Goal: Transaction & Acquisition: Obtain resource

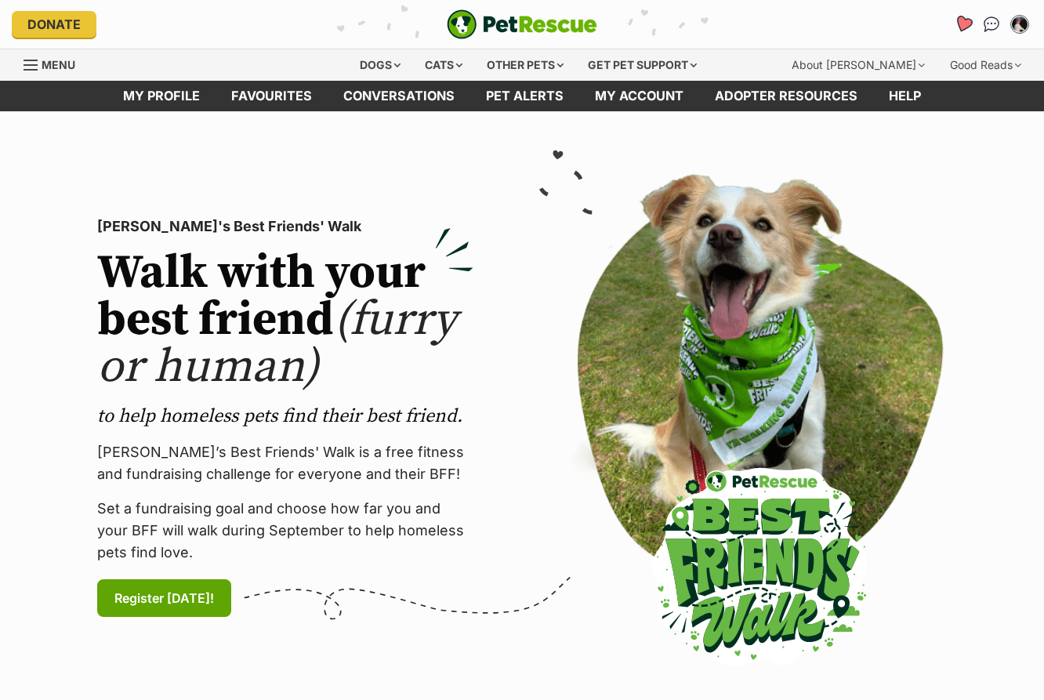
click at [961, 24] on icon "Favourites" at bounding box center [963, 24] width 19 height 18
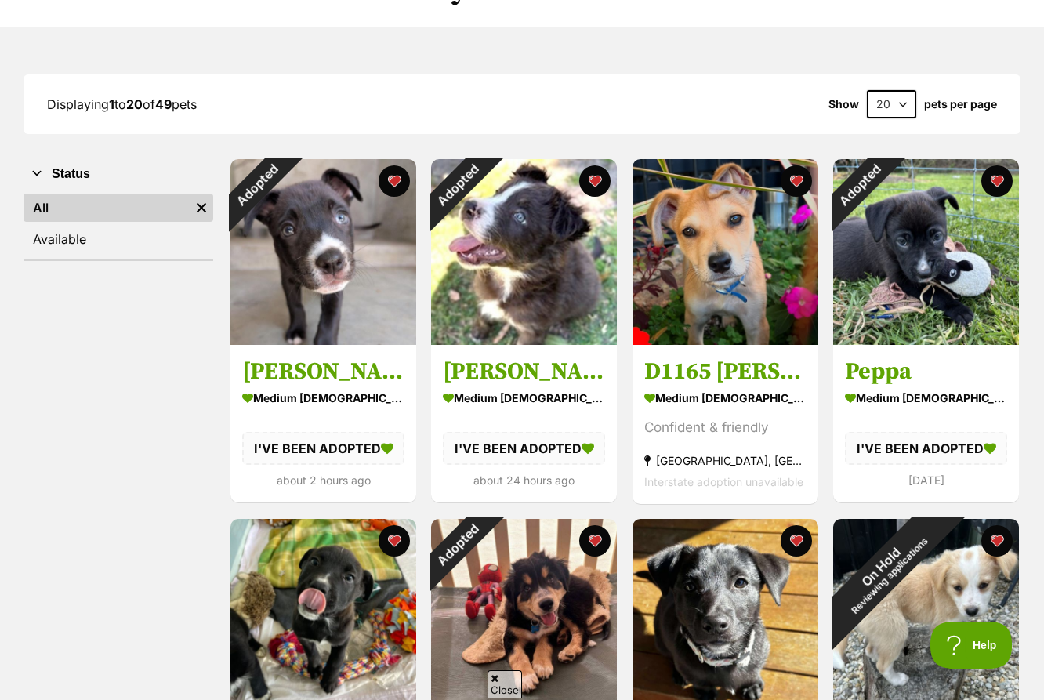
scroll to position [163, 0]
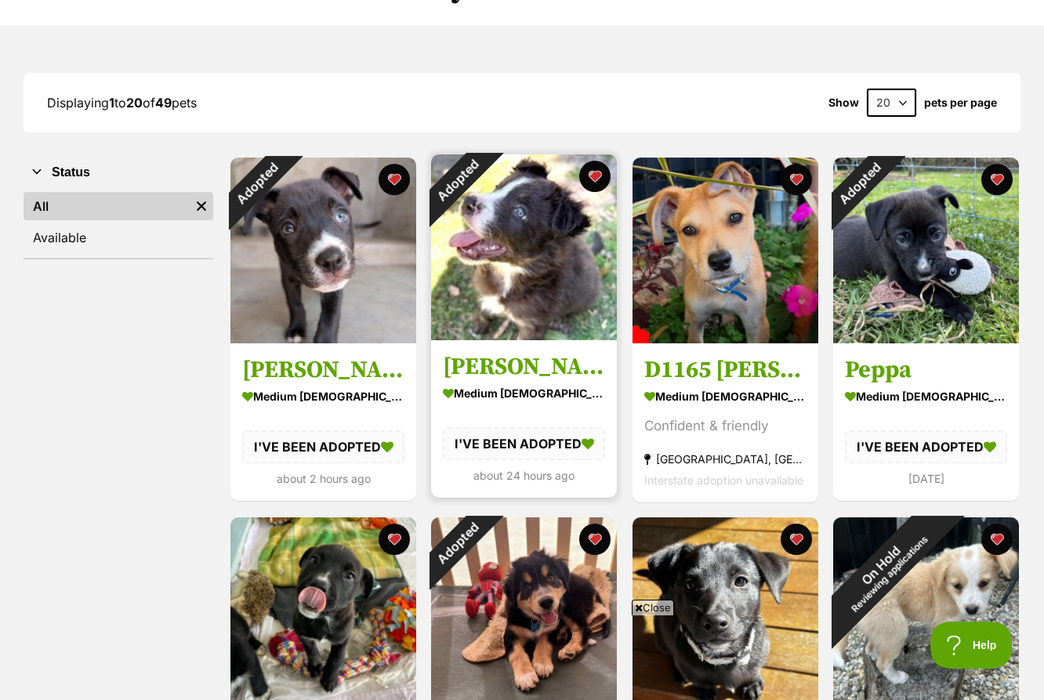
click at [497, 286] on img at bounding box center [524, 247] width 186 height 186
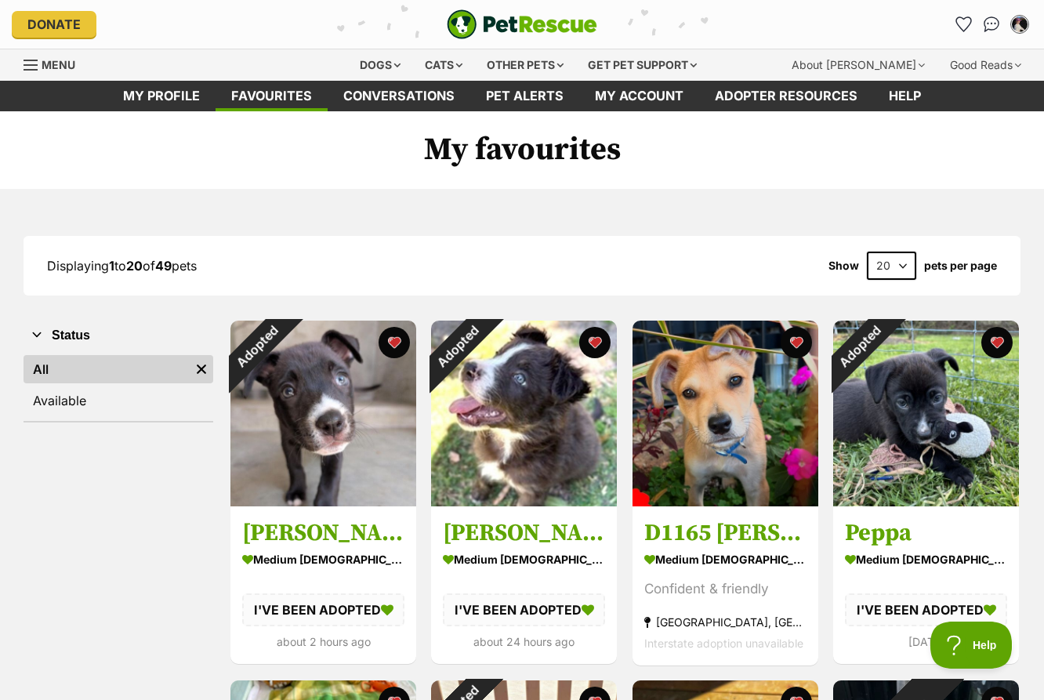
click at [69, 68] on span "Menu" at bounding box center [59, 64] width 34 height 13
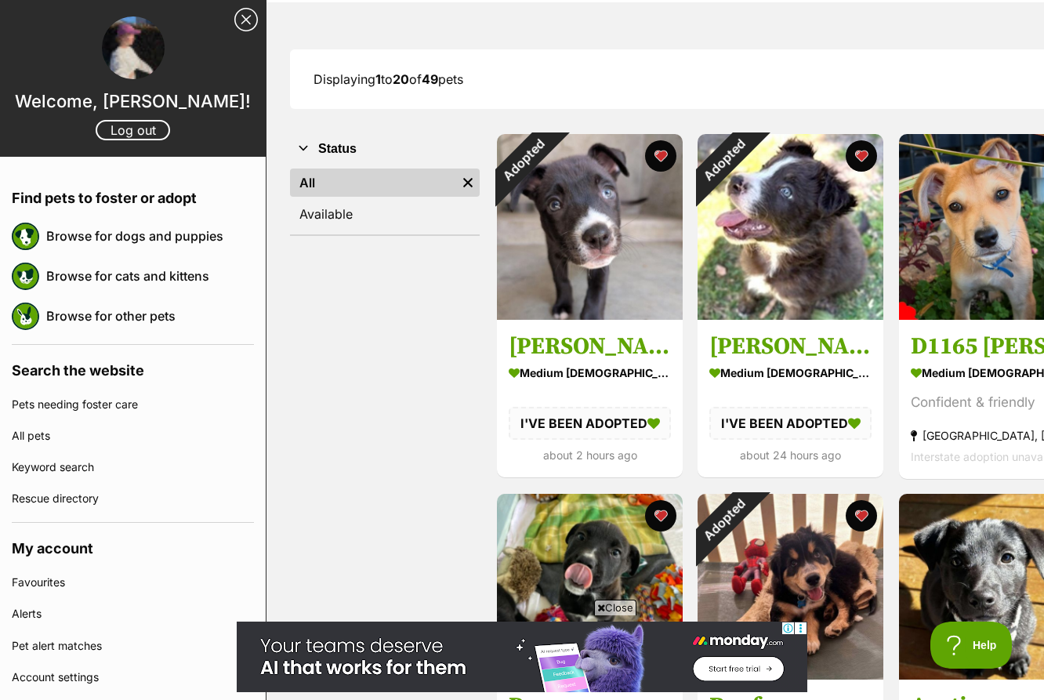
scroll to position [189, 0]
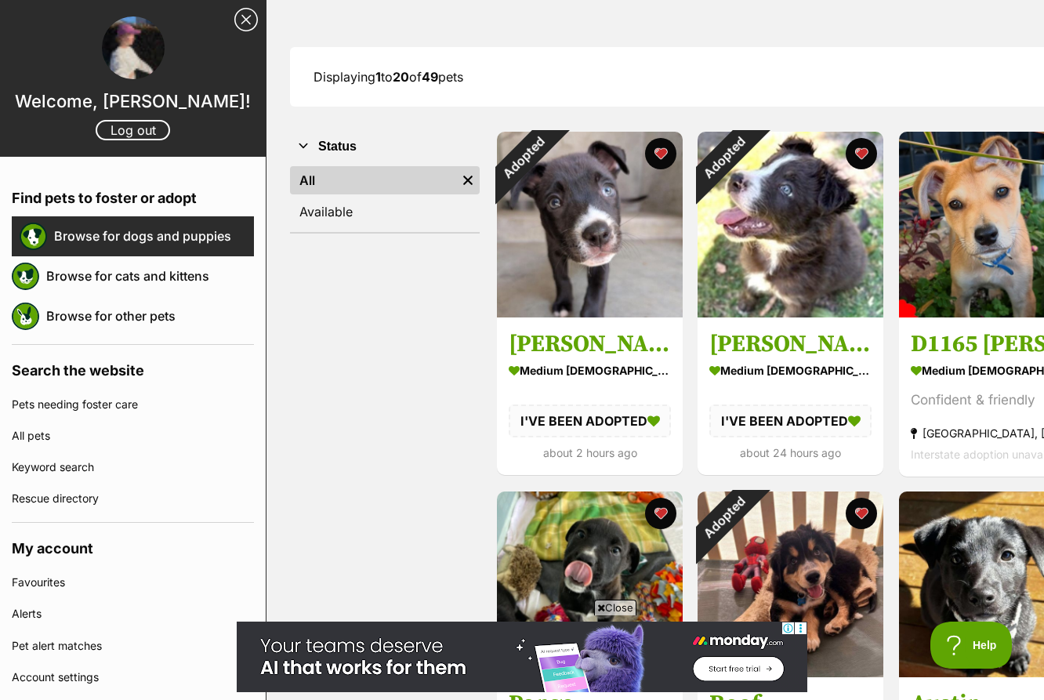
click at [99, 248] on link "Browse for dogs and puppies" at bounding box center [154, 235] width 200 height 33
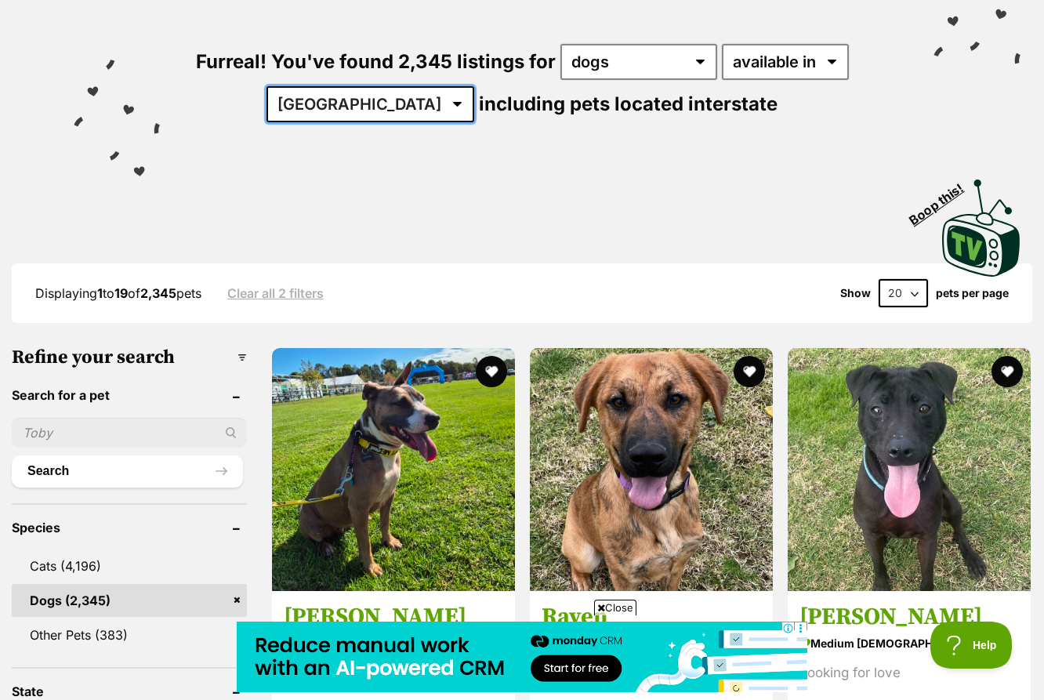
click at [406, 100] on select "Australia ACT NSW NT QLD SA TAS VIC WA" at bounding box center [370, 104] width 208 height 36
select select "[GEOGRAPHIC_DATA]"
click at [315, 86] on select "Australia ACT NSW NT QLD SA TAS VIC WA" at bounding box center [370, 104] width 208 height 36
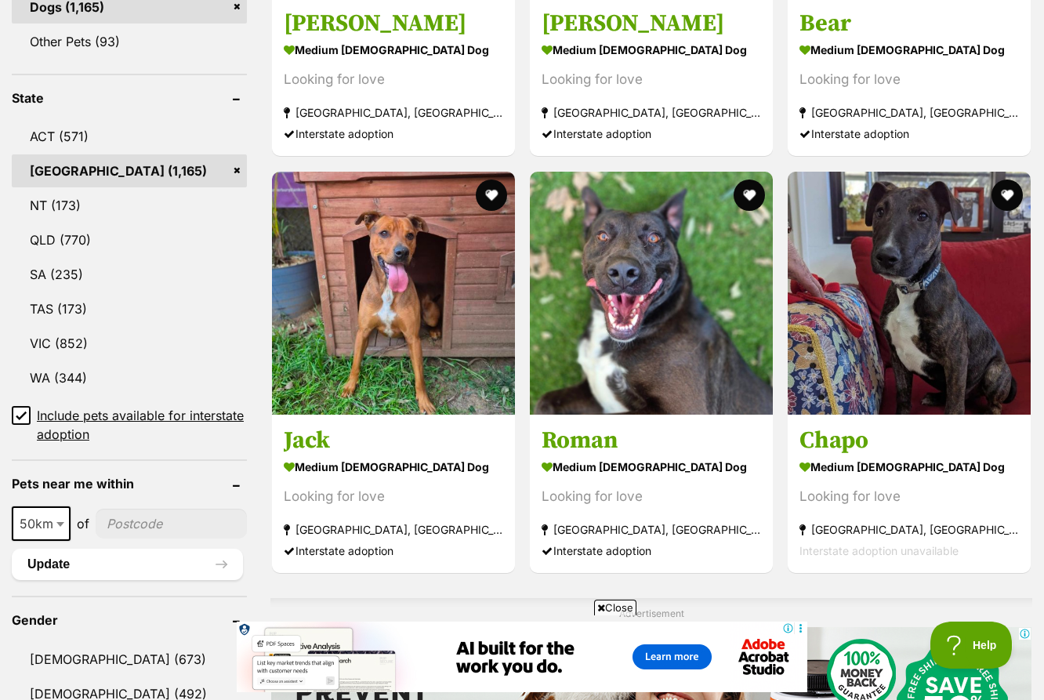
scroll to position [781, 0]
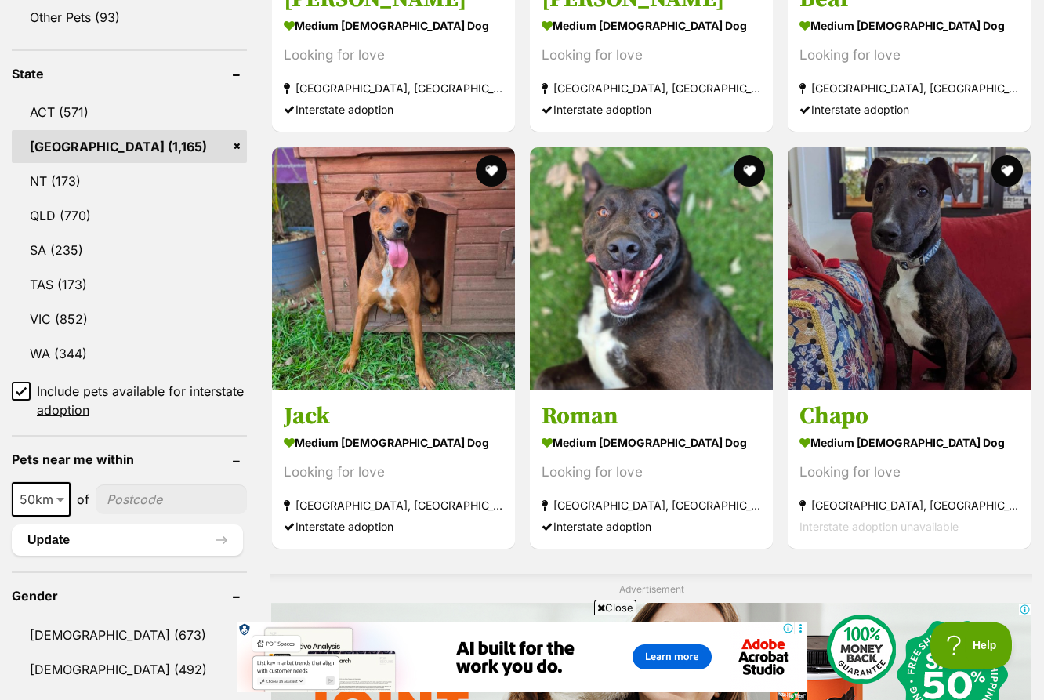
click at [23, 393] on icon at bounding box center [21, 391] width 11 height 11
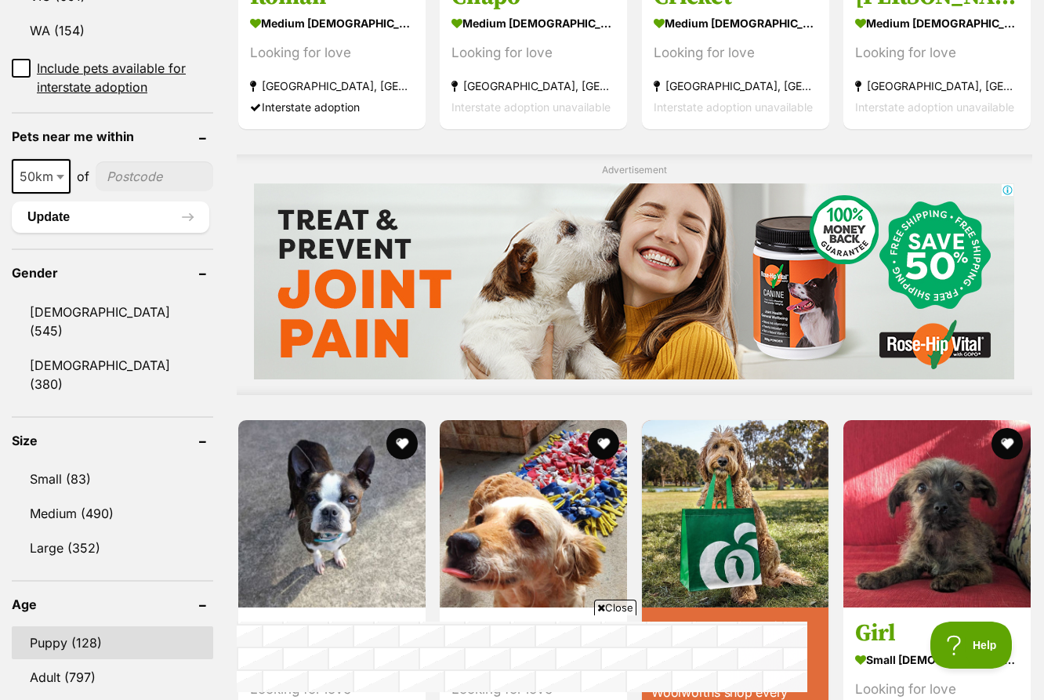
scroll to position [1108, 0]
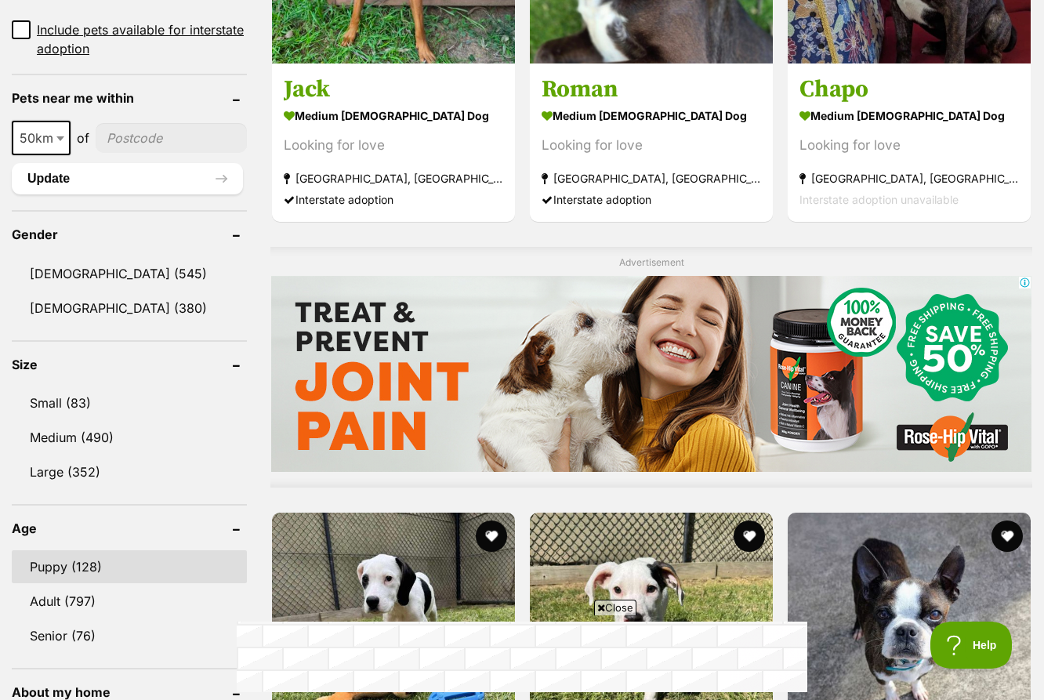
click at [105, 571] on link "Puppy (128)" at bounding box center [129, 566] width 235 height 33
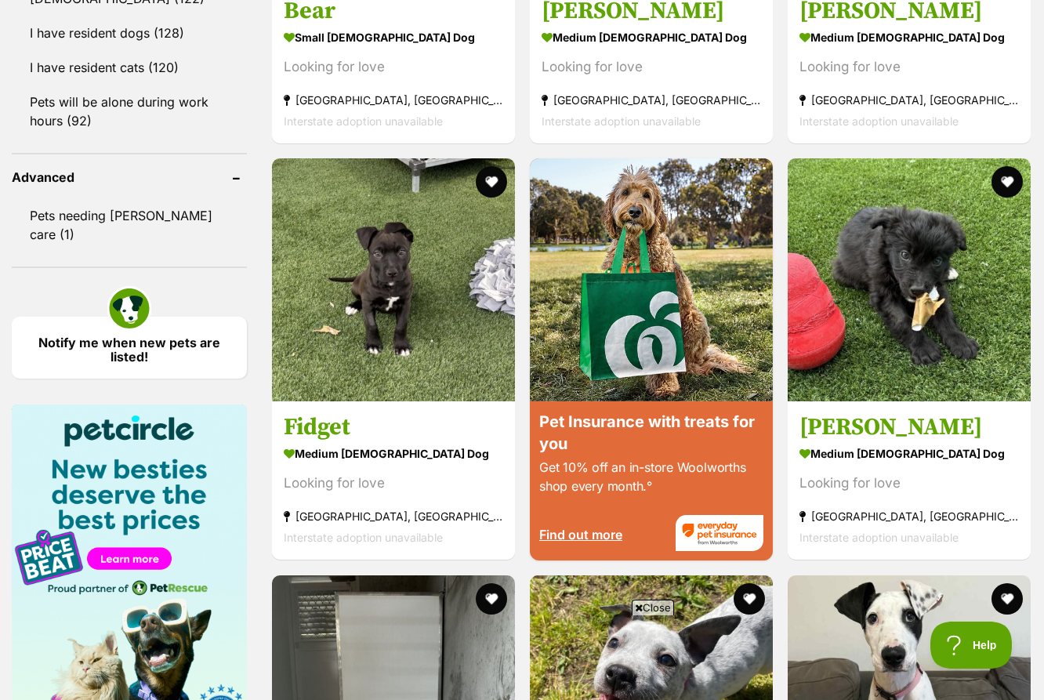
scroll to position [1922, 0]
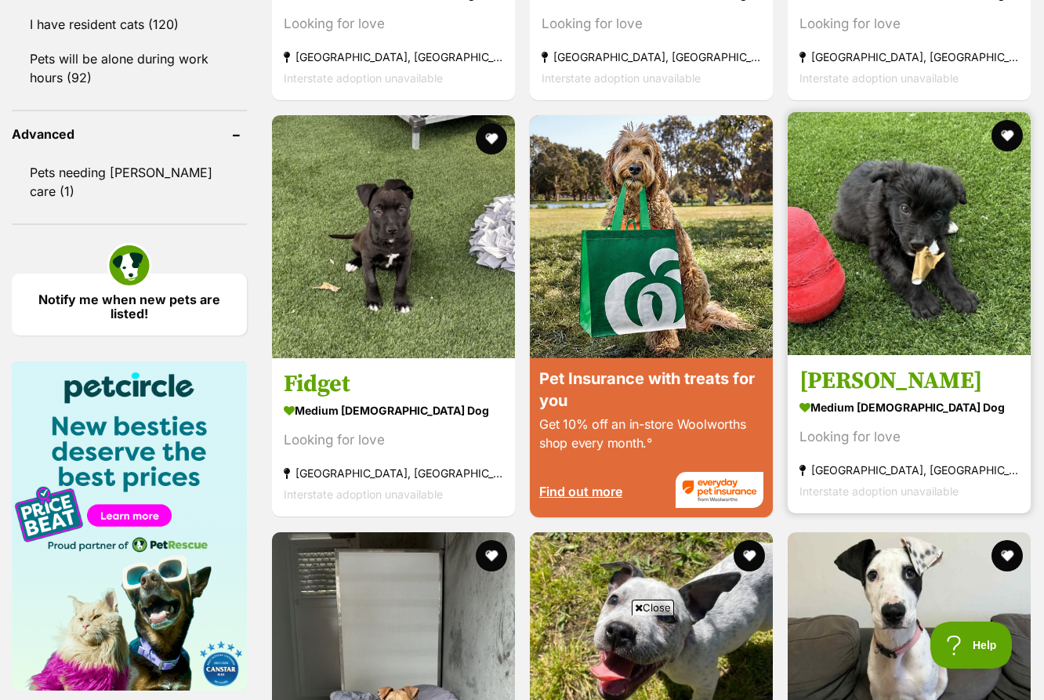
click at [909, 270] on img at bounding box center [909, 233] width 243 height 243
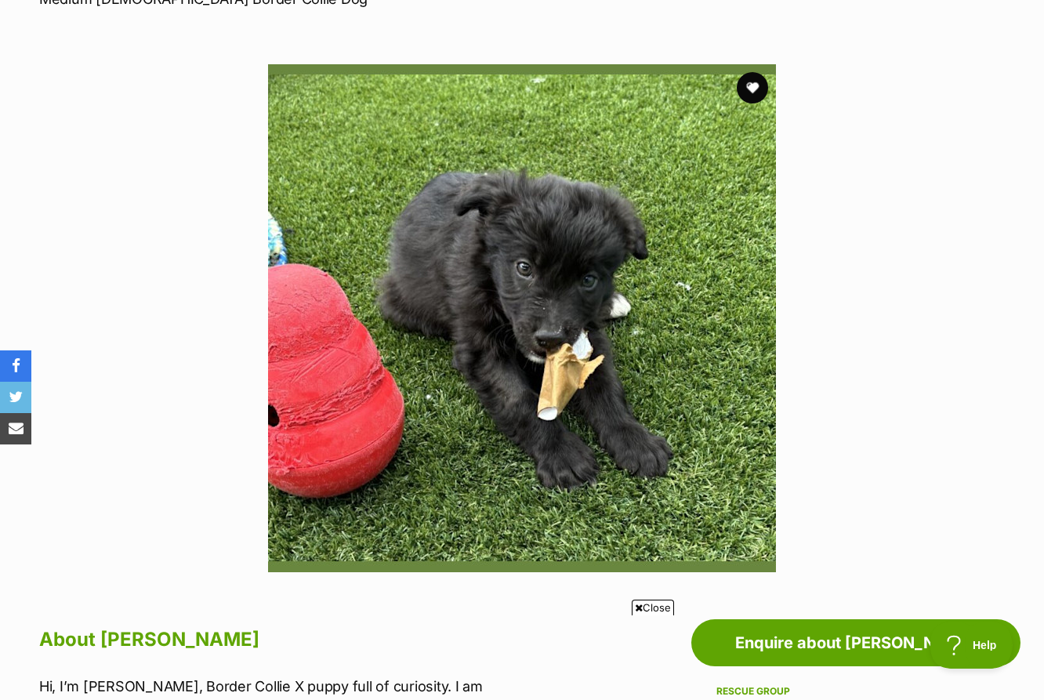
scroll to position [261, 0]
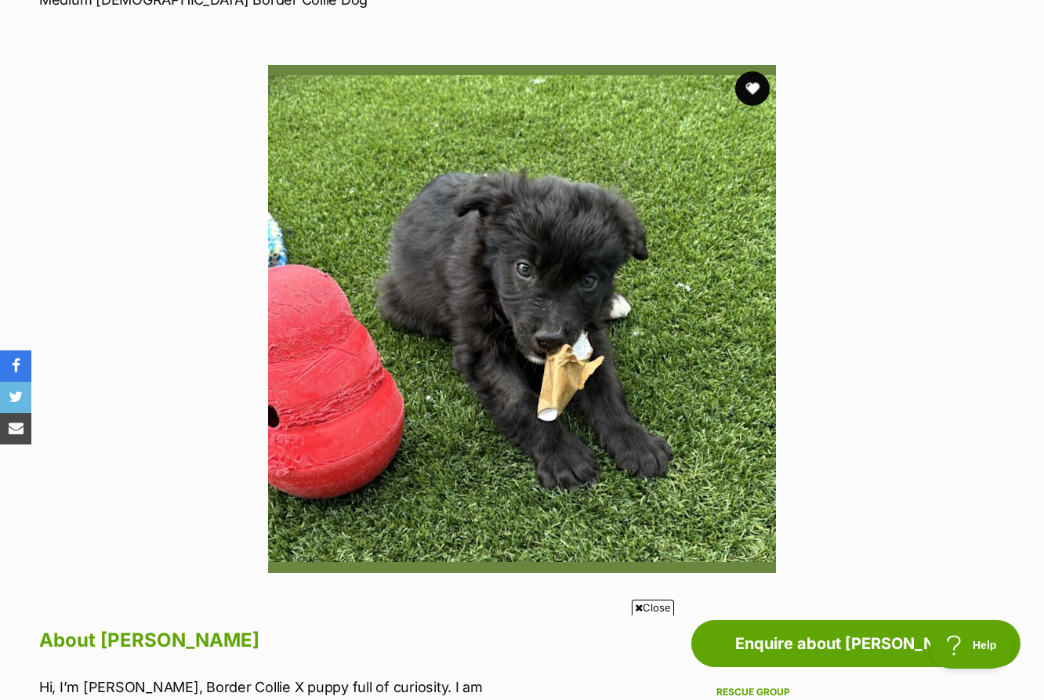
click at [748, 86] on button "favourite" at bounding box center [752, 88] width 34 height 34
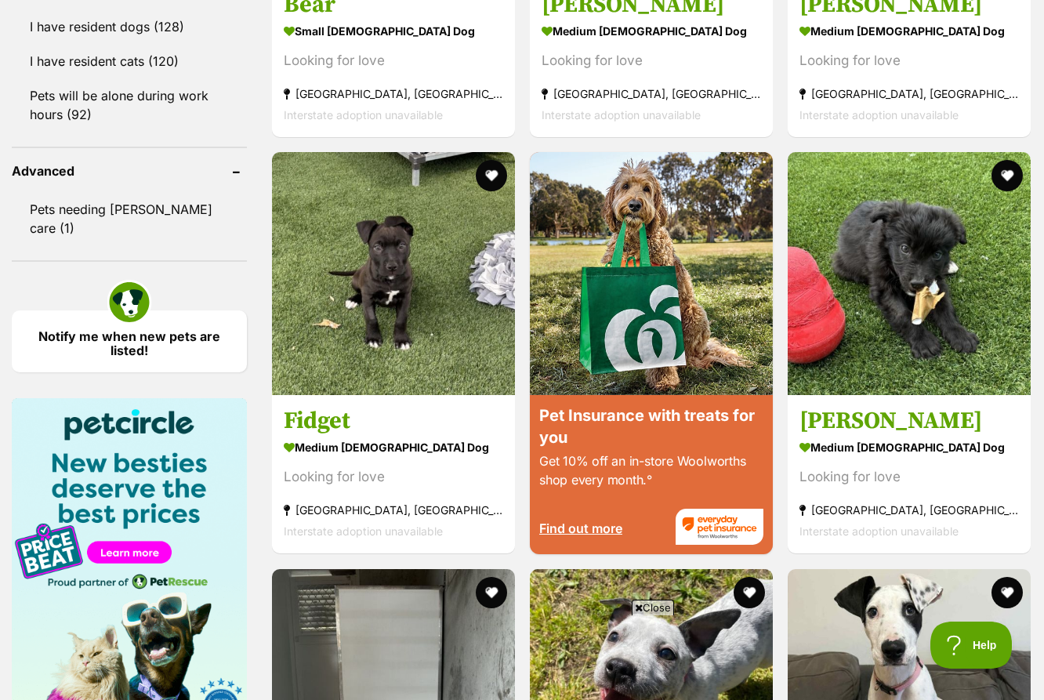
scroll to position [1919, 0]
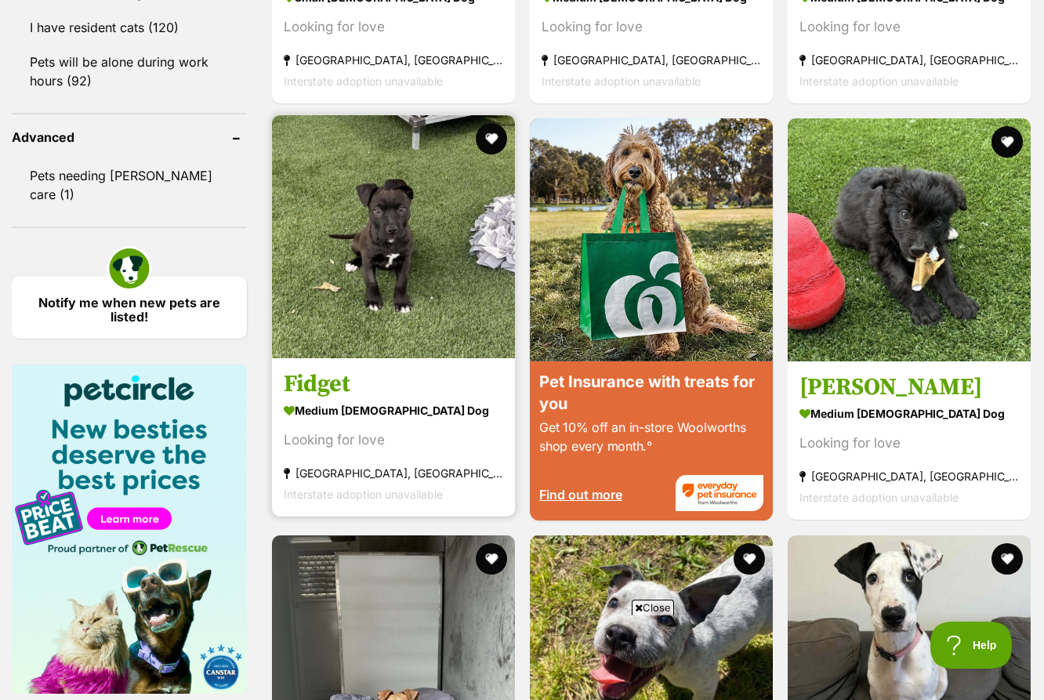
click at [419, 253] on img at bounding box center [393, 236] width 243 height 243
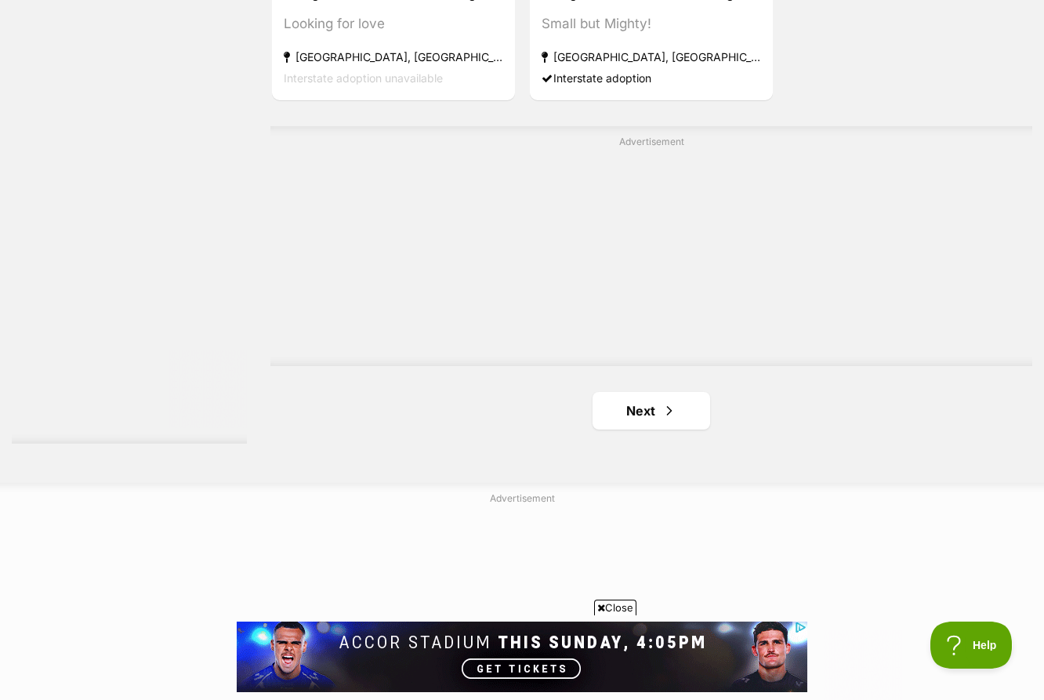
scroll to position [3837, 0]
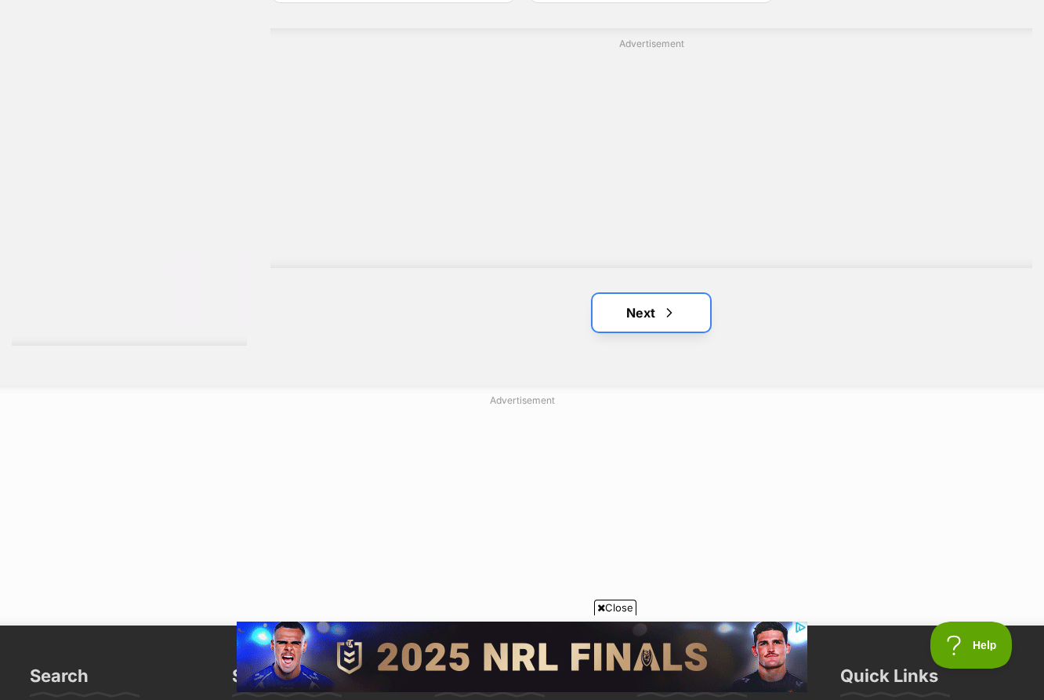
click at [652, 327] on link "Next" at bounding box center [652, 313] width 118 height 38
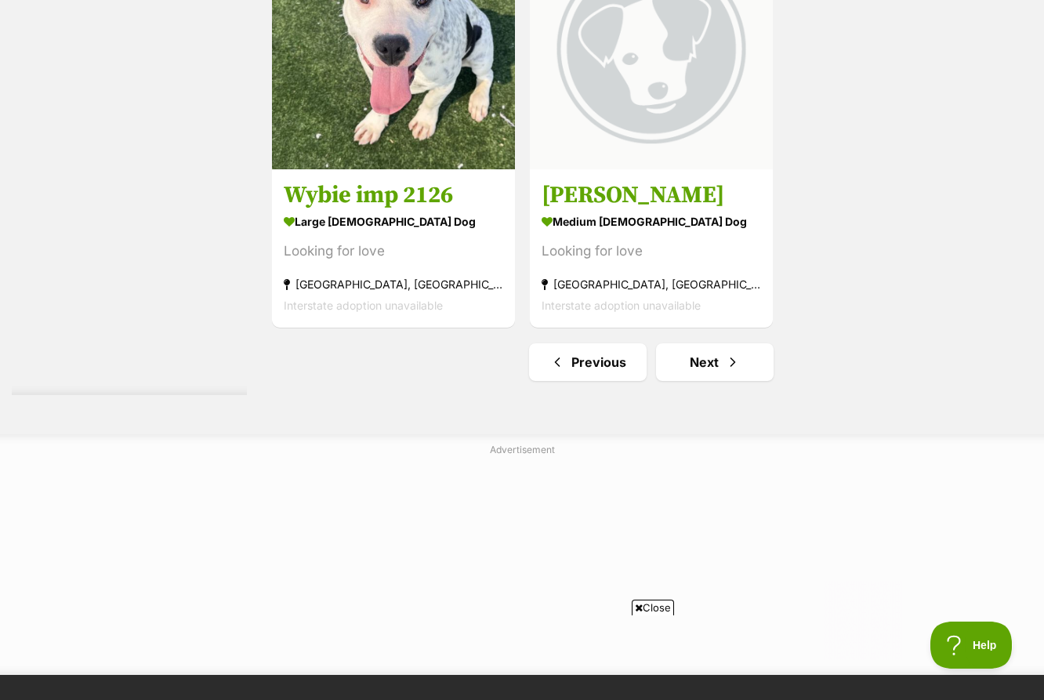
scroll to position [3790, 0]
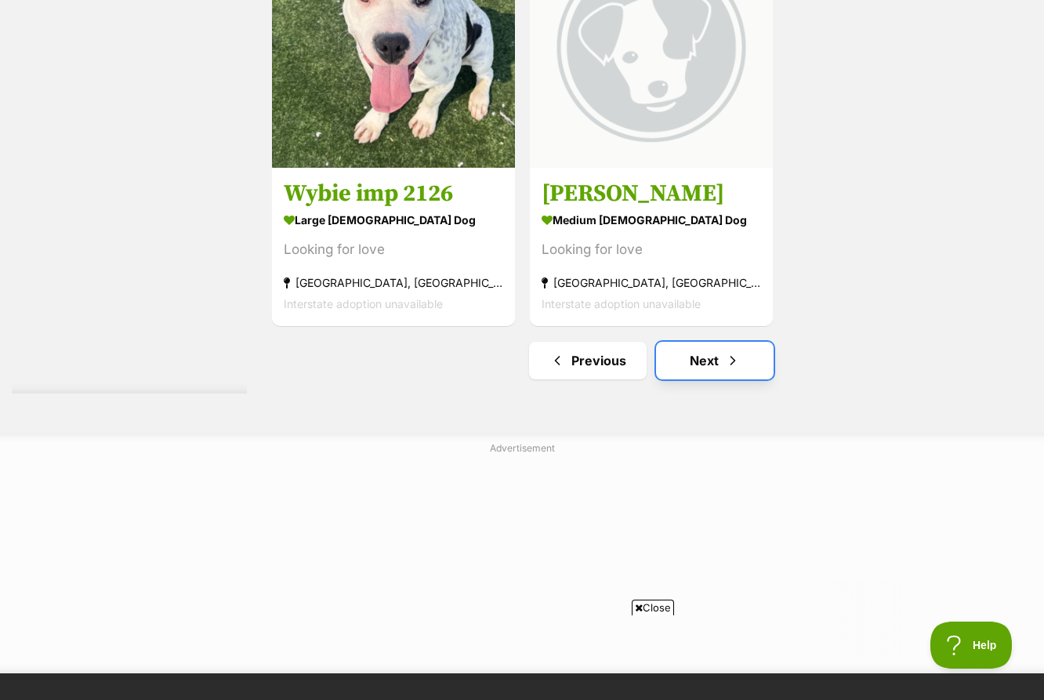
click at [692, 363] on link "Next" at bounding box center [715, 361] width 118 height 38
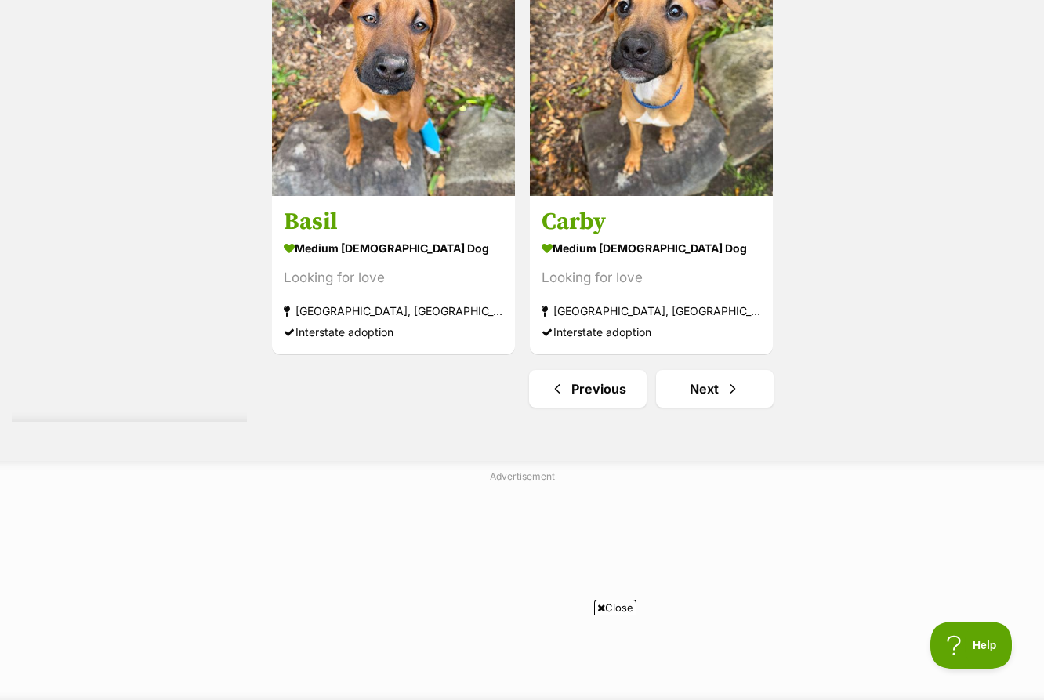
scroll to position [3762, 0]
click at [678, 390] on link "Next" at bounding box center [715, 388] width 118 height 38
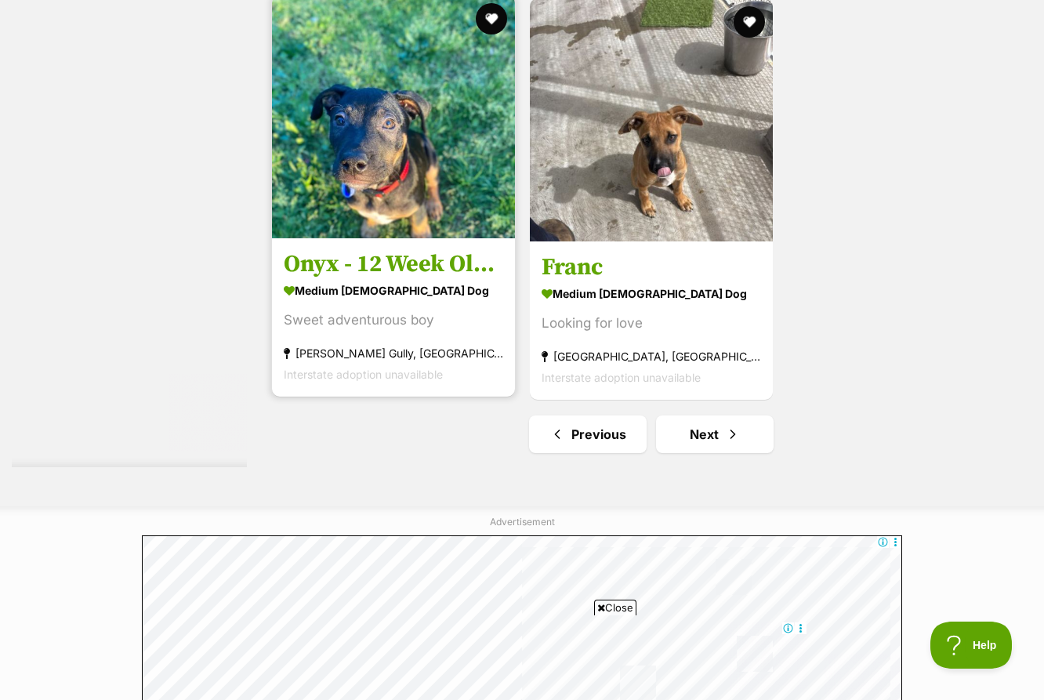
scroll to position [3732, 0]
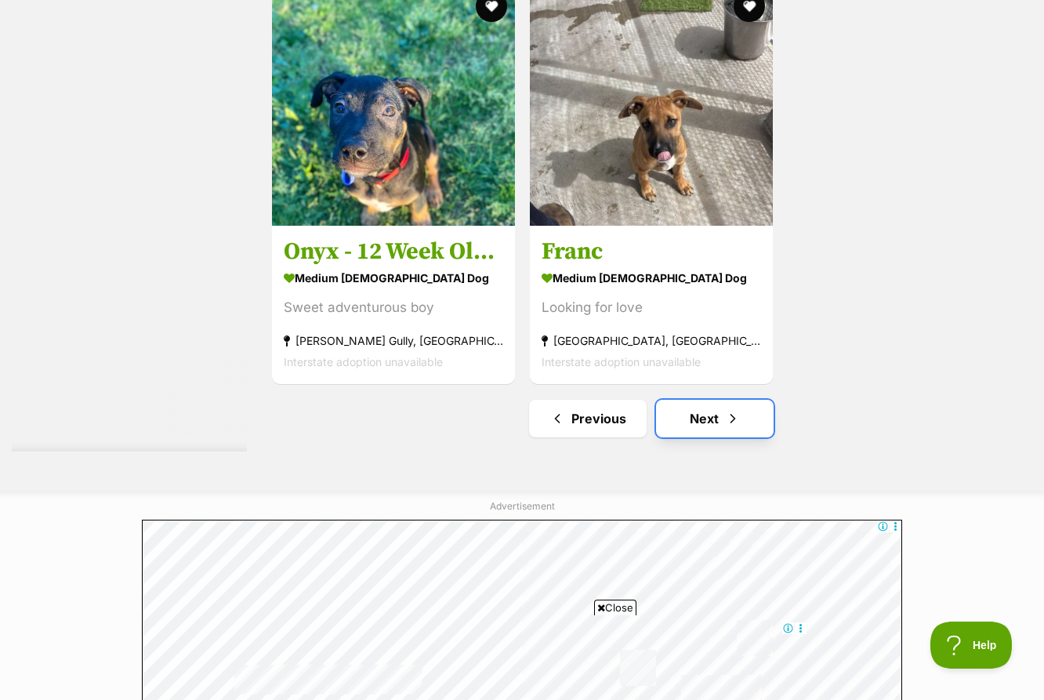
click at [698, 422] on link "Next" at bounding box center [715, 419] width 118 height 38
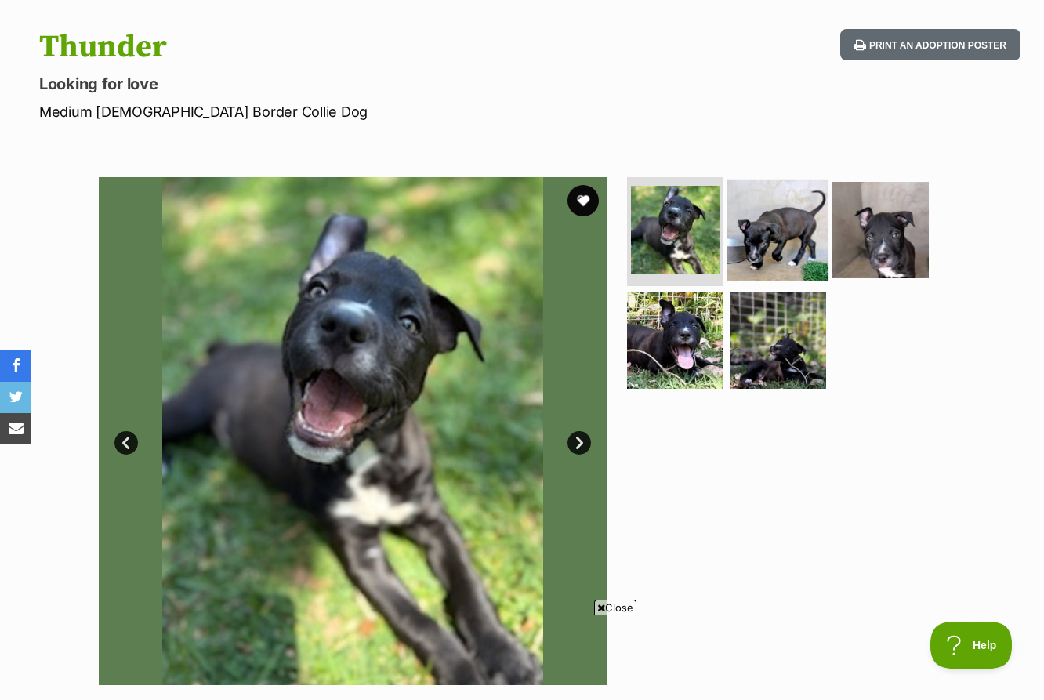
click at [781, 244] on img at bounding box center [777, 229] width 101 height 101
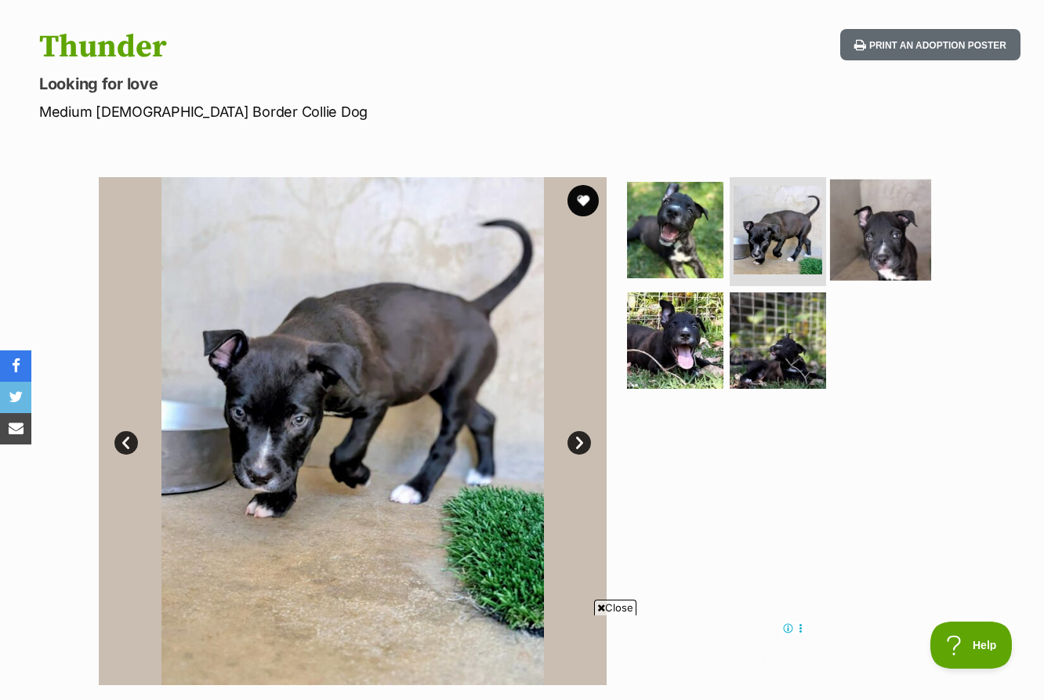
click at [890, 238] on img at bounding box center [880, 229] width 101 height 101
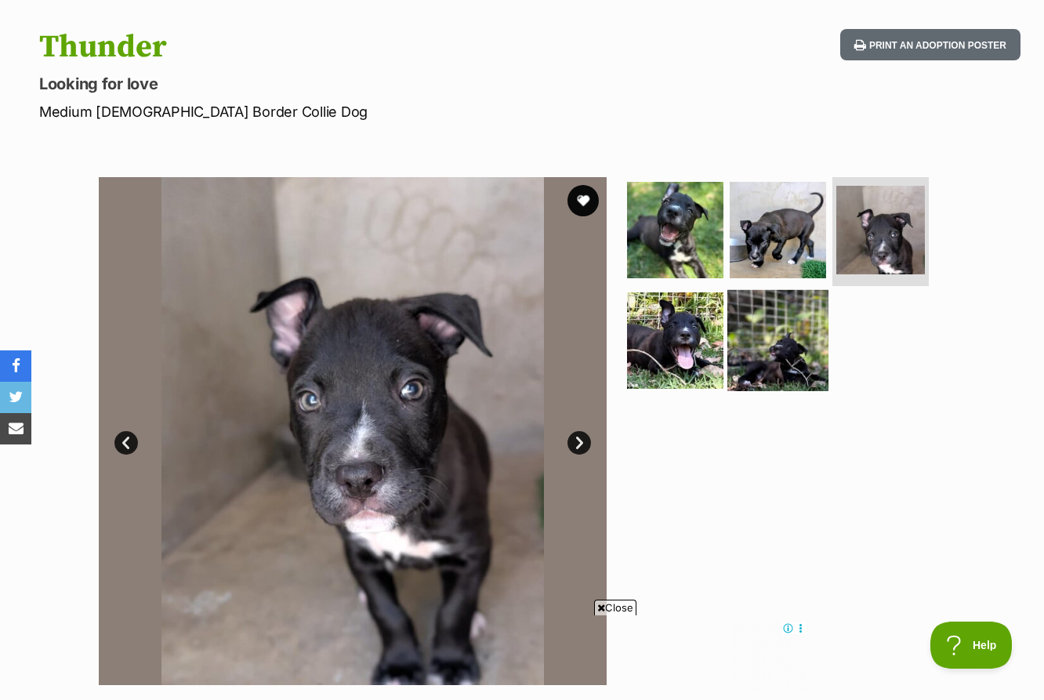
click at [790, 368] on img at bounding box center [777, 340] width 101 height 101
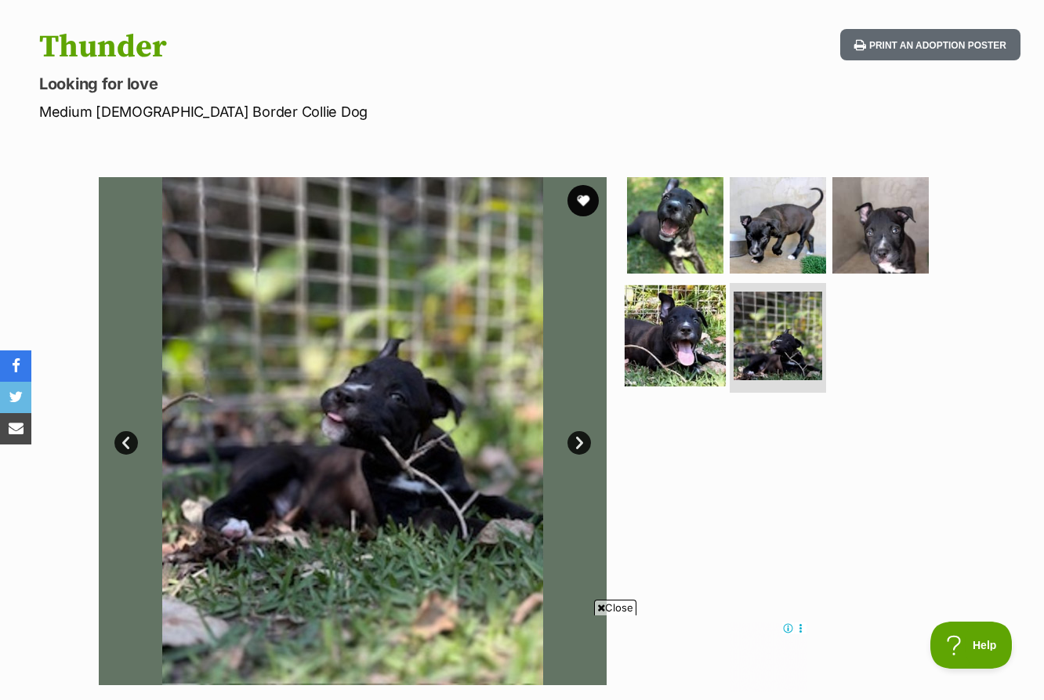
click at [681, 349] on img at bounding box center [675, 335] width 101 height 101
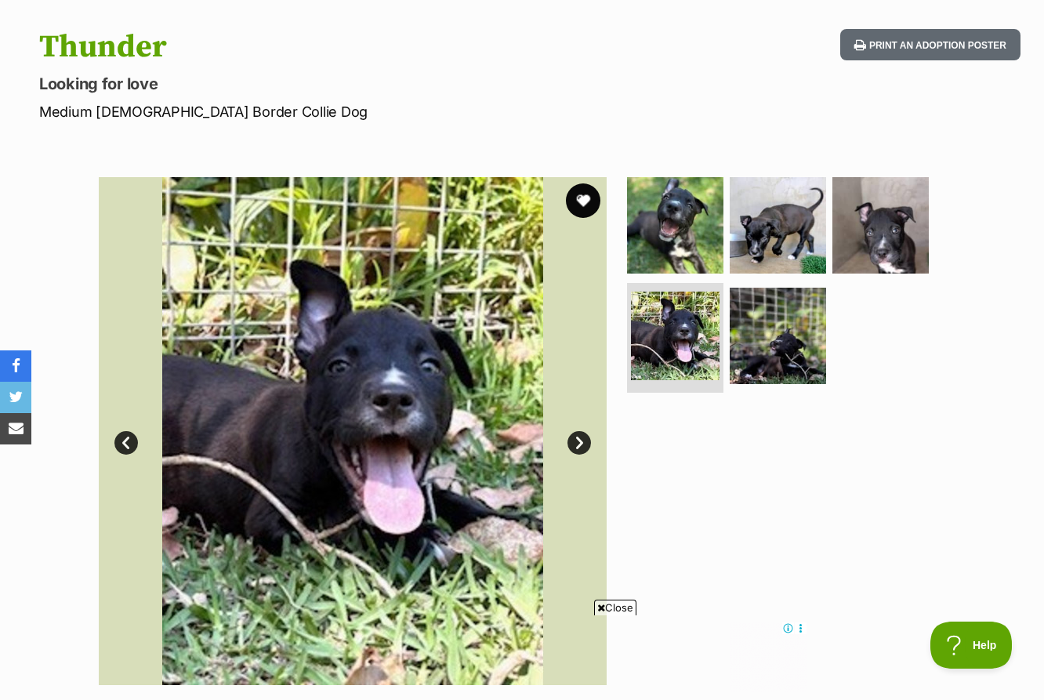
click at [581, 204] on button "favourite" at bounding box center [583, 200] width 34 height 34
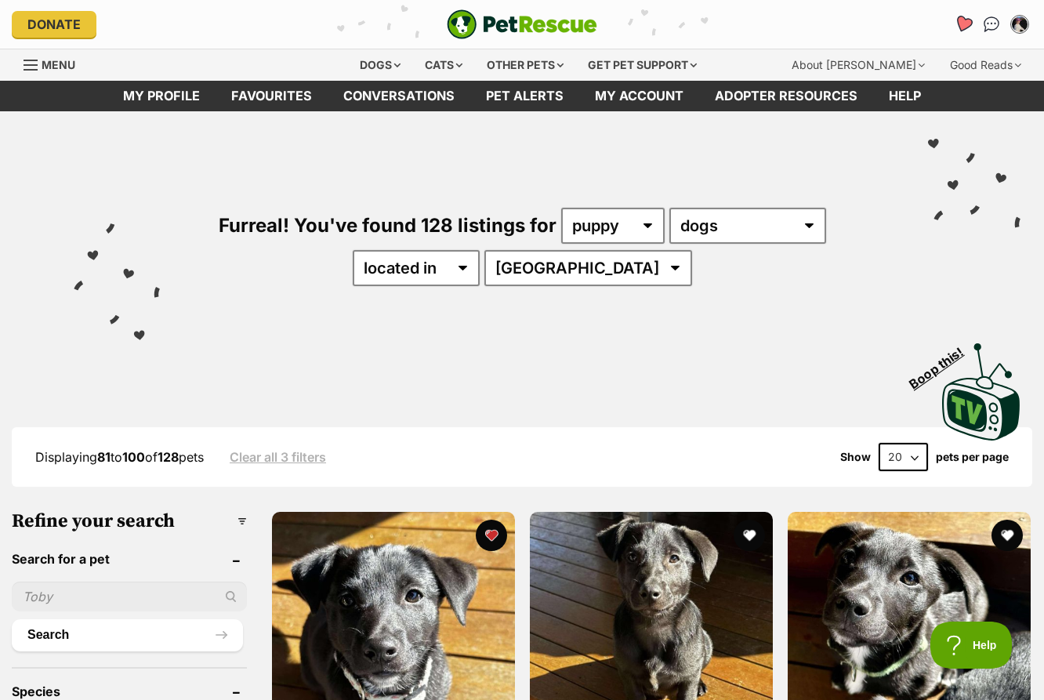
click at [954, 24] on icon "Favourites" at bounding box center [963, 24] width 21 height 20
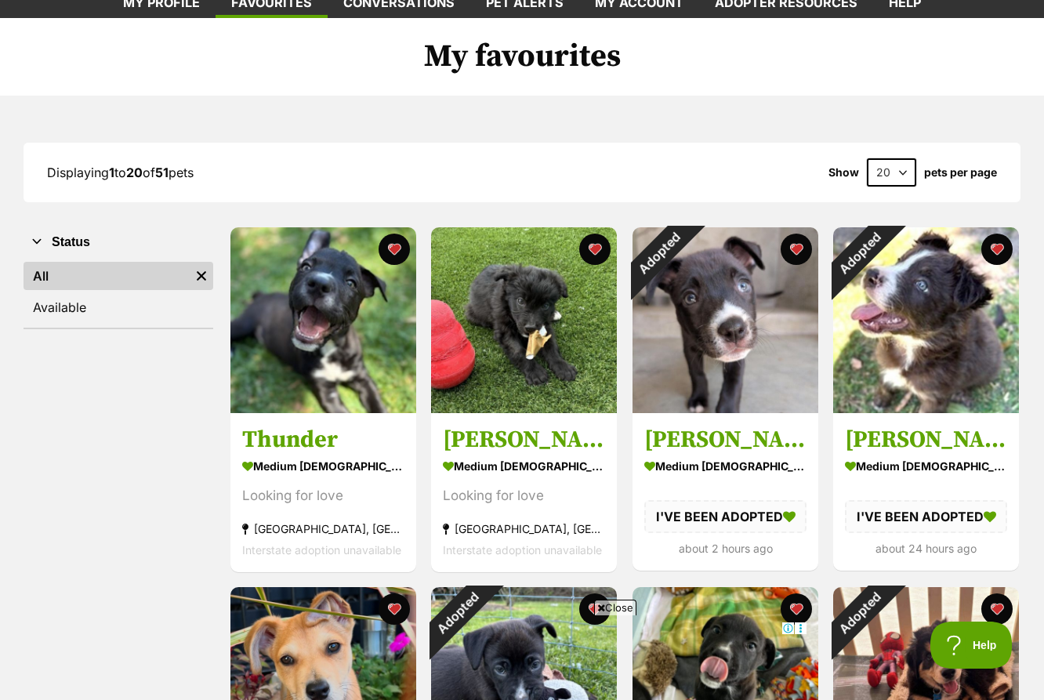
scroll to position [96, 0]
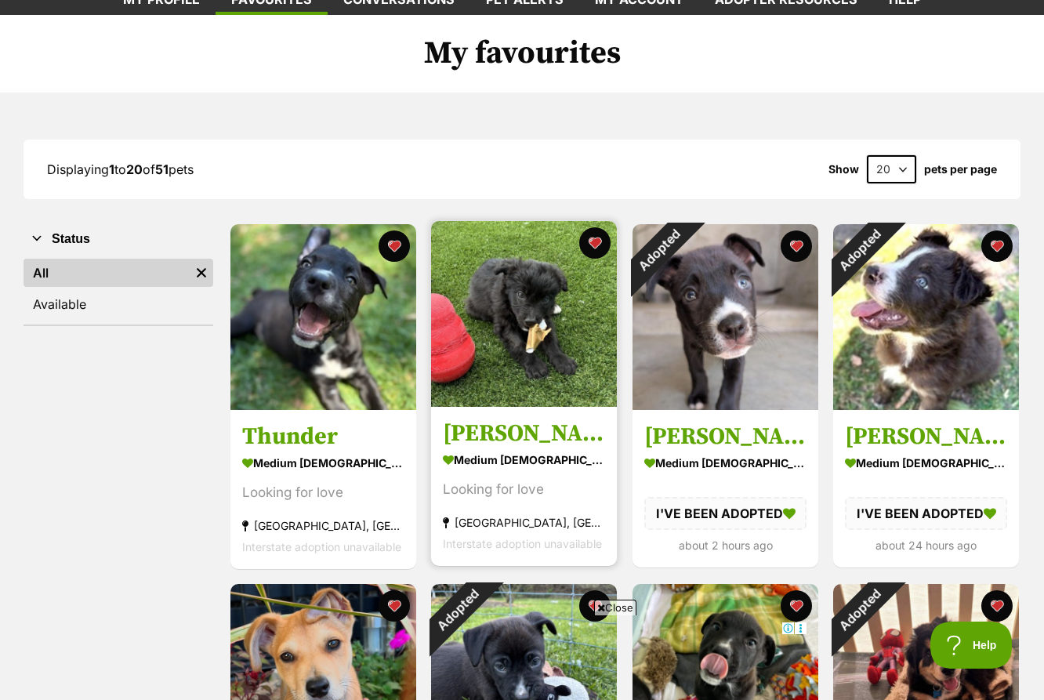
click at [517, 354] on img at bounding box center [524, 314] width 186 height 186
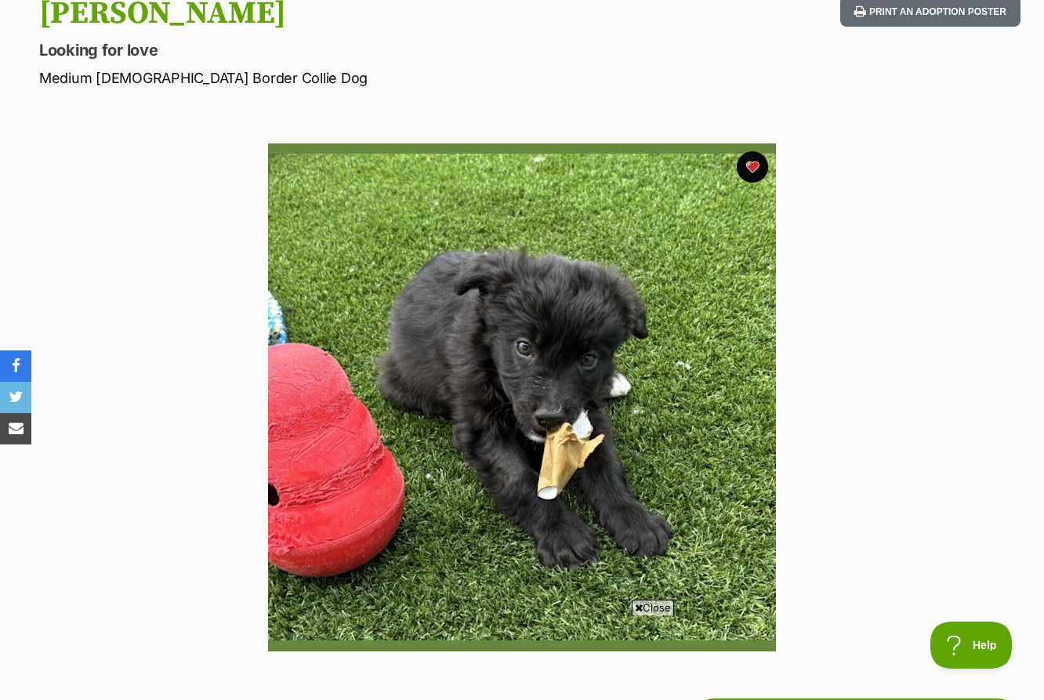
scroll to position [186, 0]
